Goal: Information Seeking & Learning: Learn about a topic

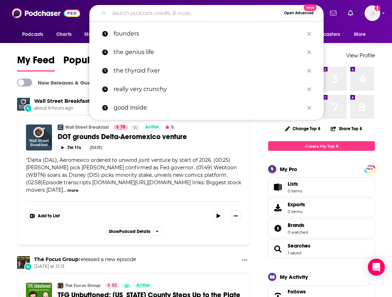
click at [194, 11] on input "Search podcasts, credits, & more..." at bounding box center [195, 12] width 172 height 11
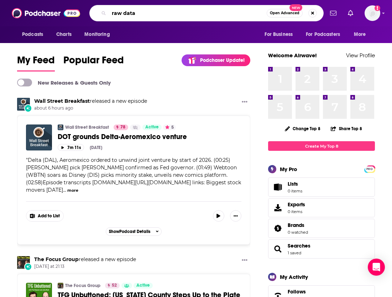
type input "raw data"
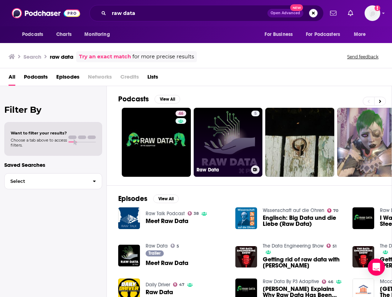
click at [260, 161] on link "5 Raw Data" at bounding box center [228, 142] width 69 height 69
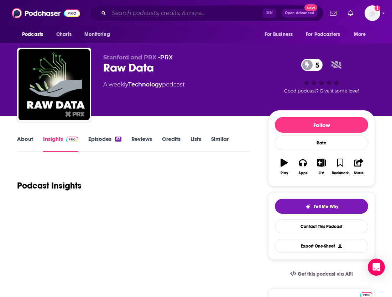
click at [175, 17] on input "Search podcasts, credits, & more..." at bounding box center [186, 12] width 154 height 11
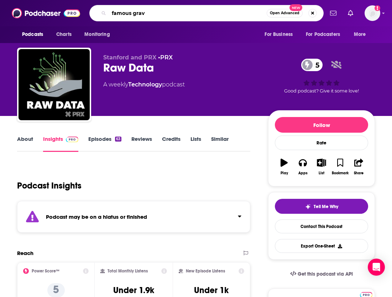
type input "famous gravy"
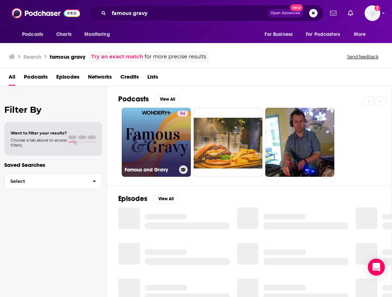
click at [155, 156] on link "54 Famous and Gravy" at bounding box center [156, 142] width 69 height 69
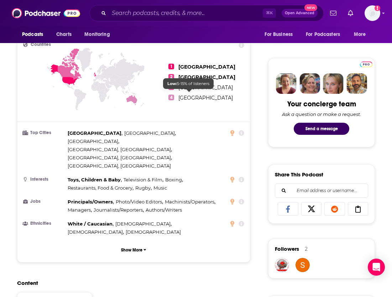
scroll to position [309, 0]
